Goal: Information Seeking & Learning: Learn about a topic

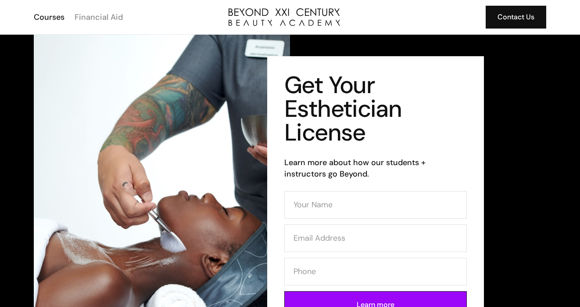
click at [98, 21] on div "Financial Aid" at bounding box center [99, 16] width 48 height 11
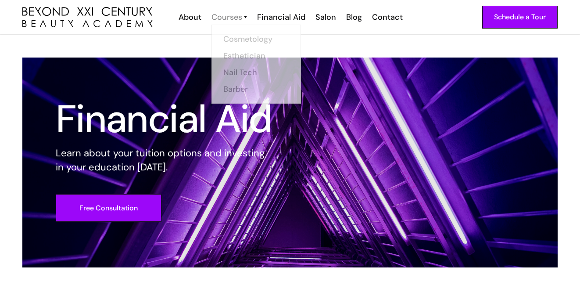
click at [232, 21] on div "Courses" at bounding box center [227, 16] width 31 height 11
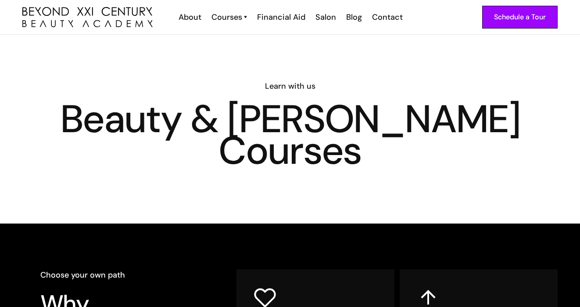
click at [232, 21] on div "Courses" at bounding box center [227, 16] width 31 height 11
click at [249, 49] on link "Esthetician" at bounding box center [259, 54] width 66 height 17
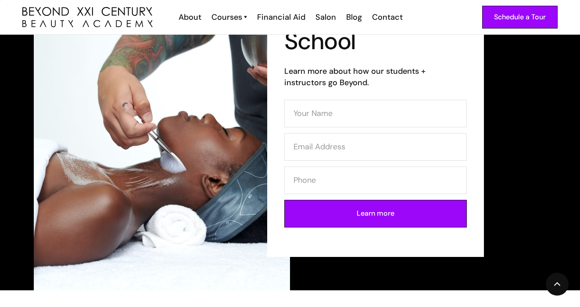
scroll to position [80, 0]
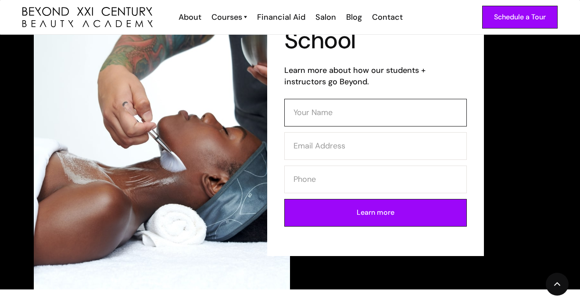
click at [348, 113] on input "Contact Form (Esthi)" at bounding box center [375, 113] width 183 height 28
type input "dulce lozano"
type input "dulcelozano4@gmail.com"
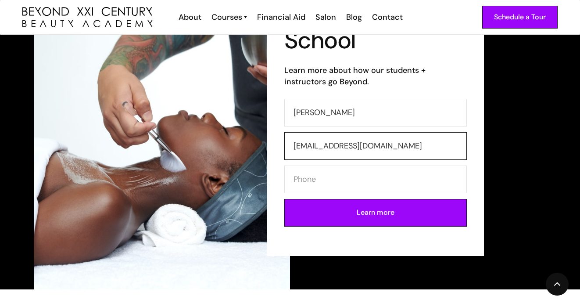
type input "7146597350"
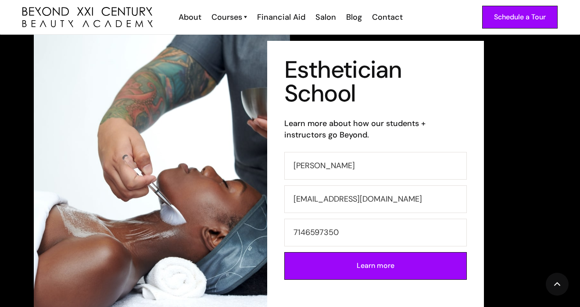
scroll to position [0, 0]
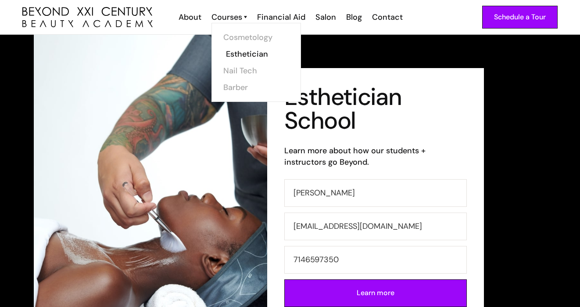
click at [240, 53] on link "Esthetician" at bounding box center [259, 54] width 66 height 17
